Goal: Task Accomplishment & Management: Manage account settings

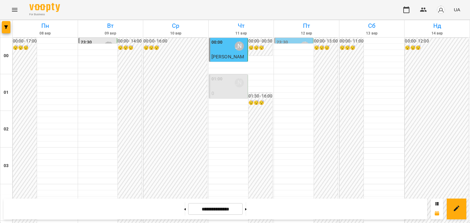
scroll to position [459, 0]
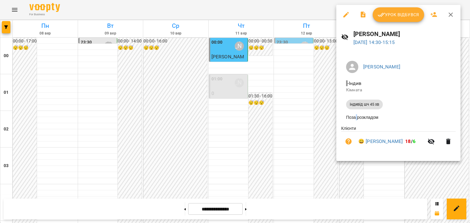
click at [318, 142] on div at bounding box center [235, 111] width 470 height 223
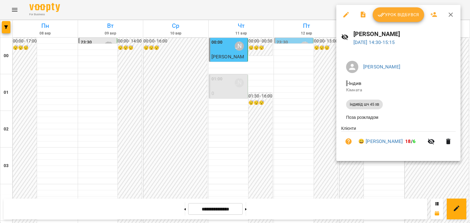
click at [408, 15] on span "Урок відбувся" at bounding box center [398, 14] width 42 height 7
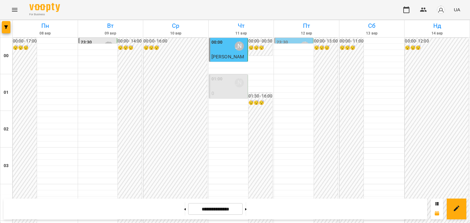
scroll to position [489, 0]
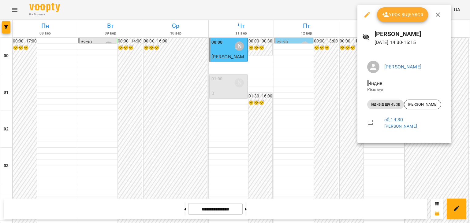
click at [346, 91] on div at bounding box center [235, 111] width 470 height 223
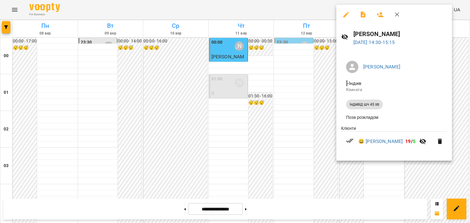
click at [335, 97] on div at bounding box center [235, 111] width 470 height 223
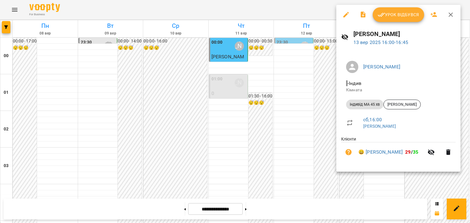
click at [331, 127] on div at bounding box center [235, 111] width 470 height 223
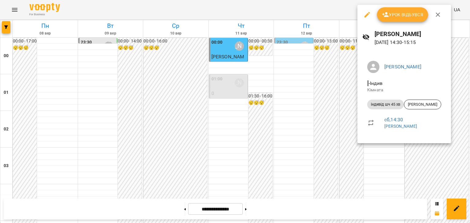
click at [350, 96] on div at bounding box center [235, 111] width 470 height 223
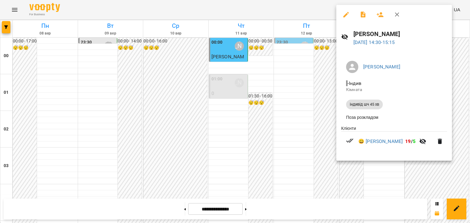
click at [320, 119] on div at bounding box center [235, 111] width 470 height 223
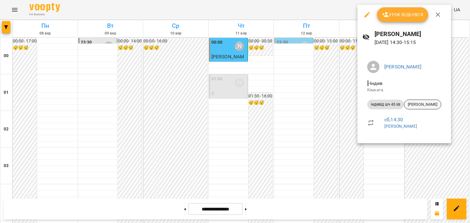
click at [421, 103] on span "[PERSON_NAME]" at bounding box center [422, 105] width 37 height 6
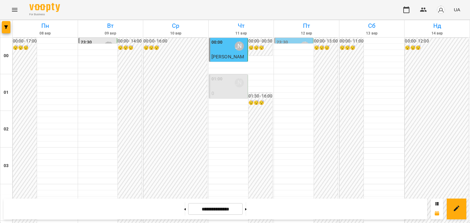
scroll to position [459, 0]
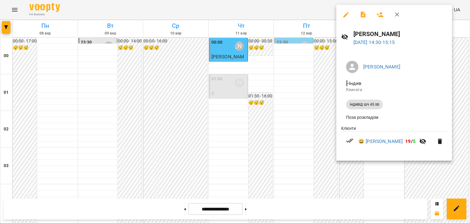
click at [322, 132] on div at bounding box center [235, 111] width 470 height 223
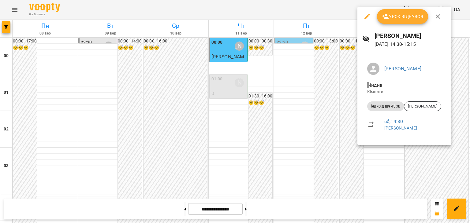
click at [355, 149] on div at bounding box center [235, 111] width 470 height 223
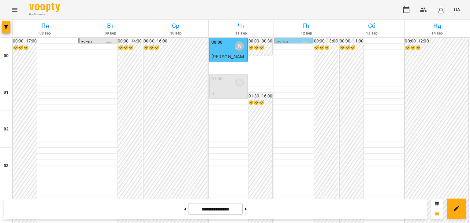
scroll to position [398, 0]
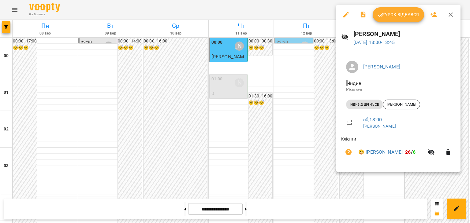
click at [402, 16] on span "Урок відбувся" at bounding box center [398, 14] width 42 height 7
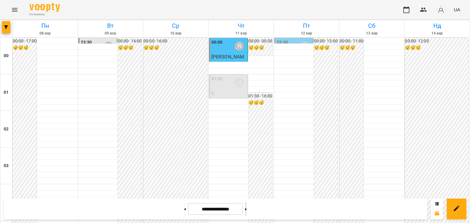
click at [246, 208] on button at bounding box center [246, 208] width 2 height 13
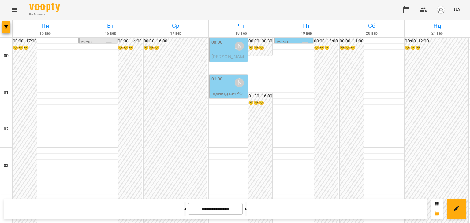
scroll to position [520, 0]
click at [184, 209] on button at bounding box center [185, 208] width 2 height 13
type input "**********"
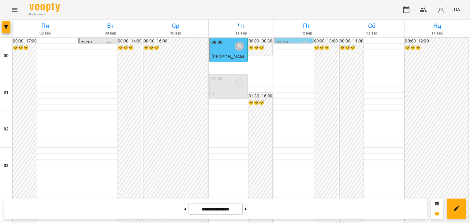
scroll to position [306, 0]
